Goal: Task Accomplishment & Management: Manage account settings

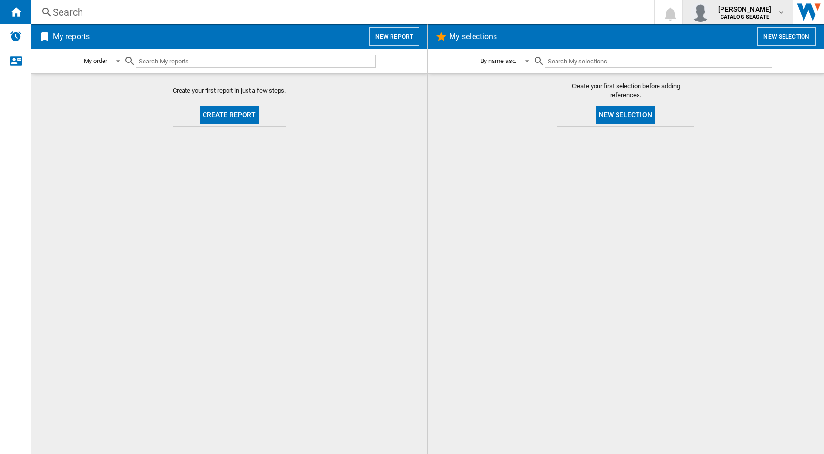
click at [784, 11] on md-icon "button" at bounding box center [781, 12] width 8 height 8
click at [727, 90] on button "Logout" at bounding box center [738, 86] width 102 height 20
click at [537, 336] on div at bounding box center [625, 290] width 376 height 317
click at [726, 227] on div at bounding box center [625, 290] width 376 height 317
